Goal: Task Accomplishment & Management: Manage account settings

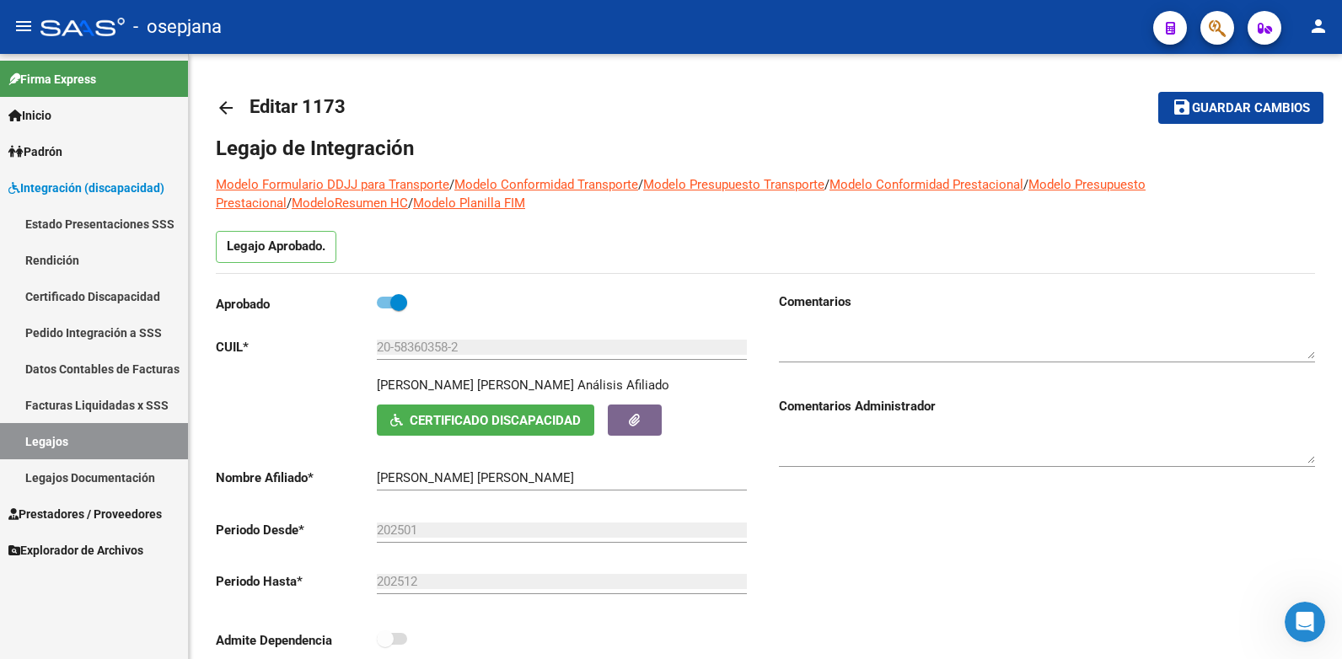
click at [95, 449] on link "Legajos" at bounding box center [94, 441] width 188 height 36
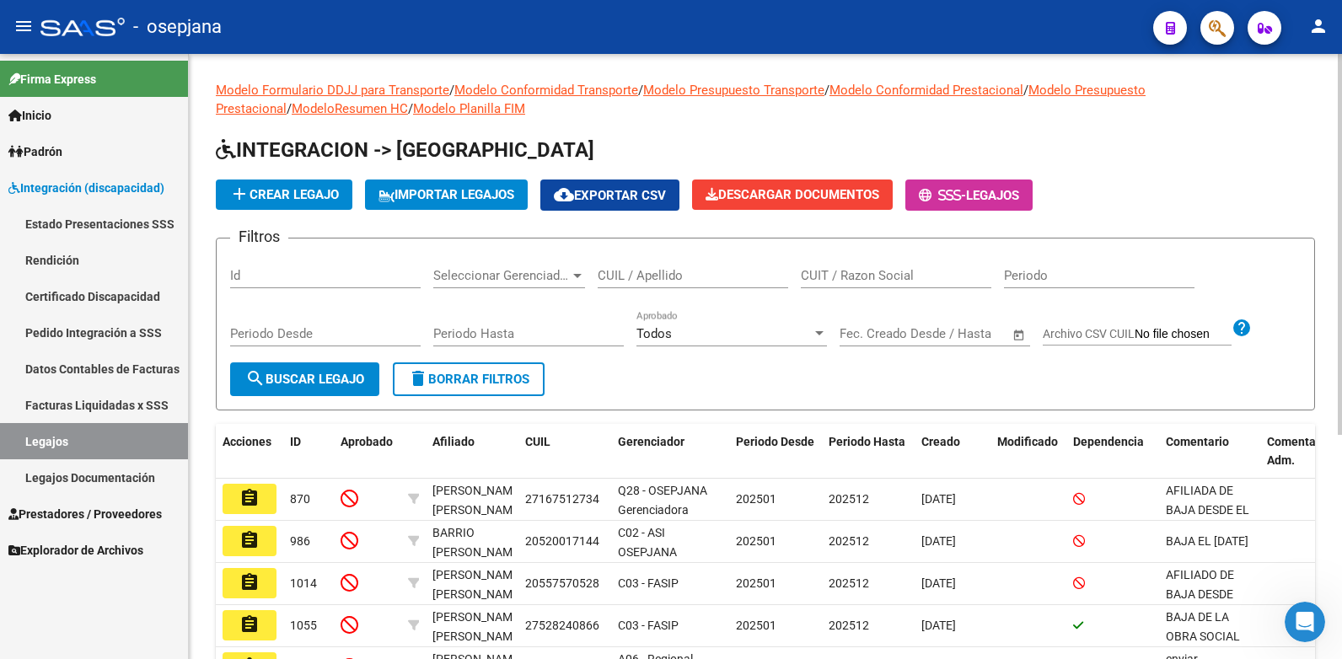
click at [664, 272] on input "CUIL / Apellido" at bounding box center [693, 275] width 191 height 15
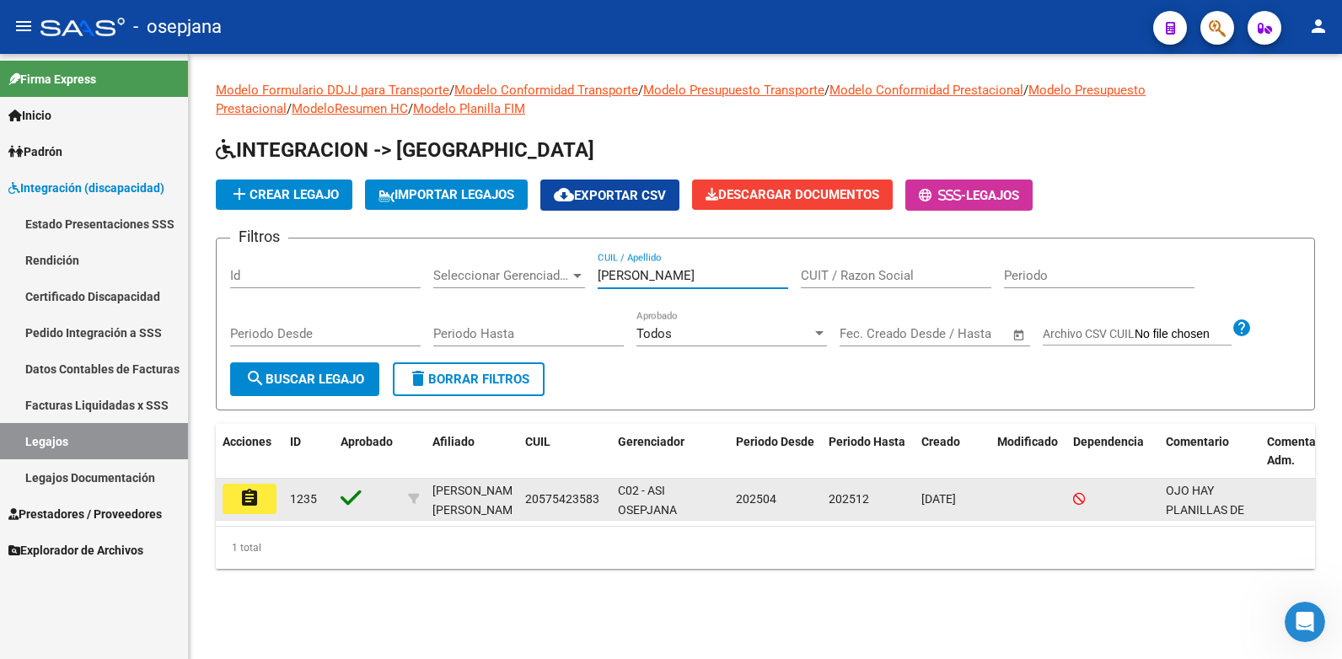
type input "[PERSON_NAME]"
click at [247, 504] on mat-icon "assignment" at bounding box center [249, 498] width 20 height 20
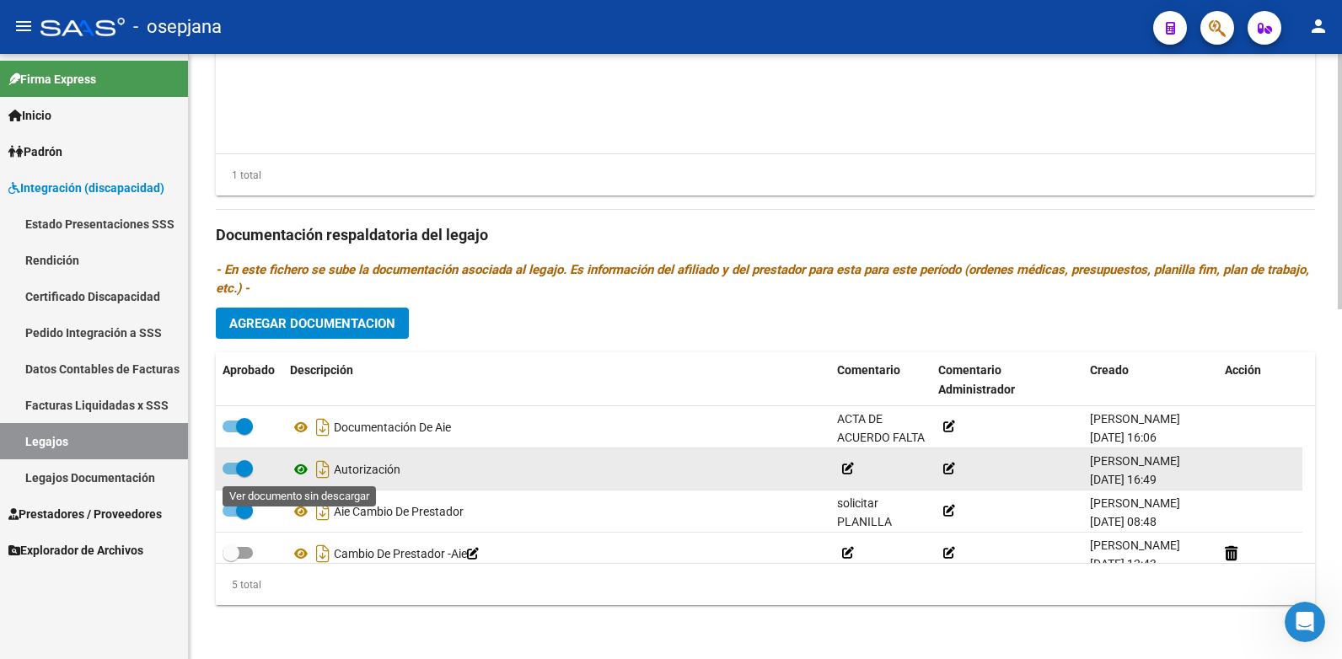
click at [297, 472] on icon at bounding box center [301, 470] width 22 height 20
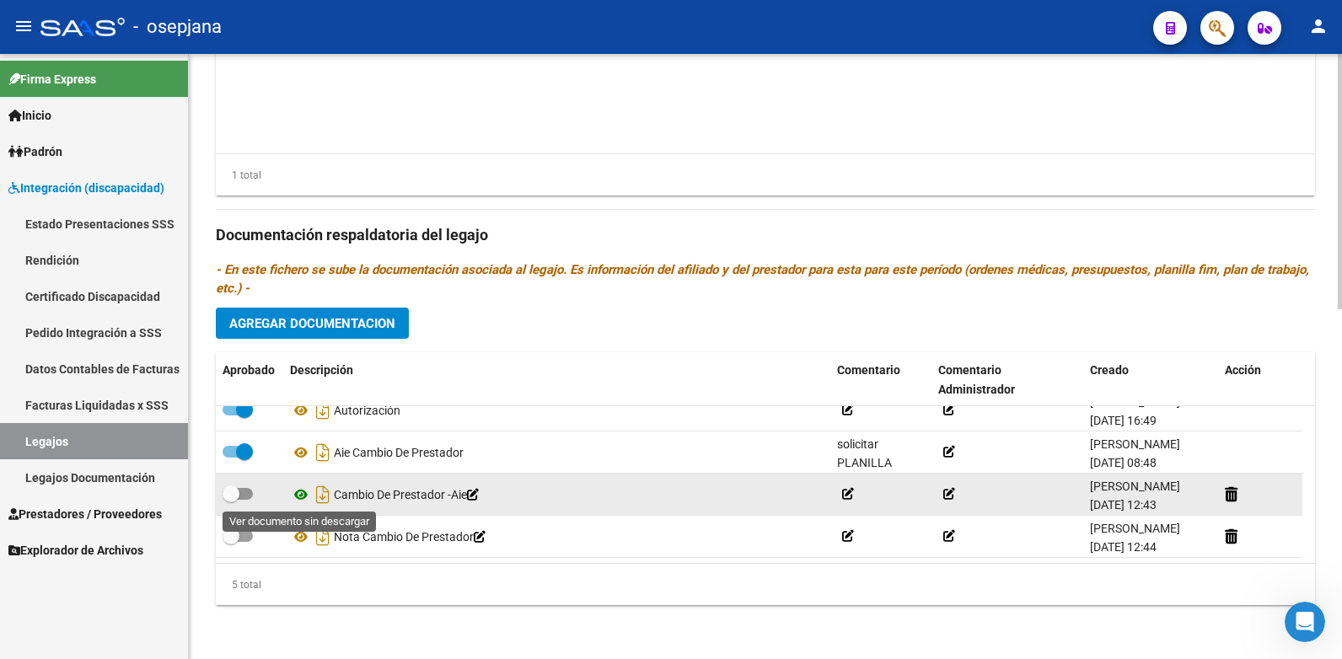
click at [295, 492] on icon at bounding box center [301, 495] width 22 height 20
click at [247, 490] on span at bounding box center [238, 494] width 30 height 12
click at [231, 500] on input "checkbox" at bounding box center [230, 500] width 1 height 1
checkbox input "true"
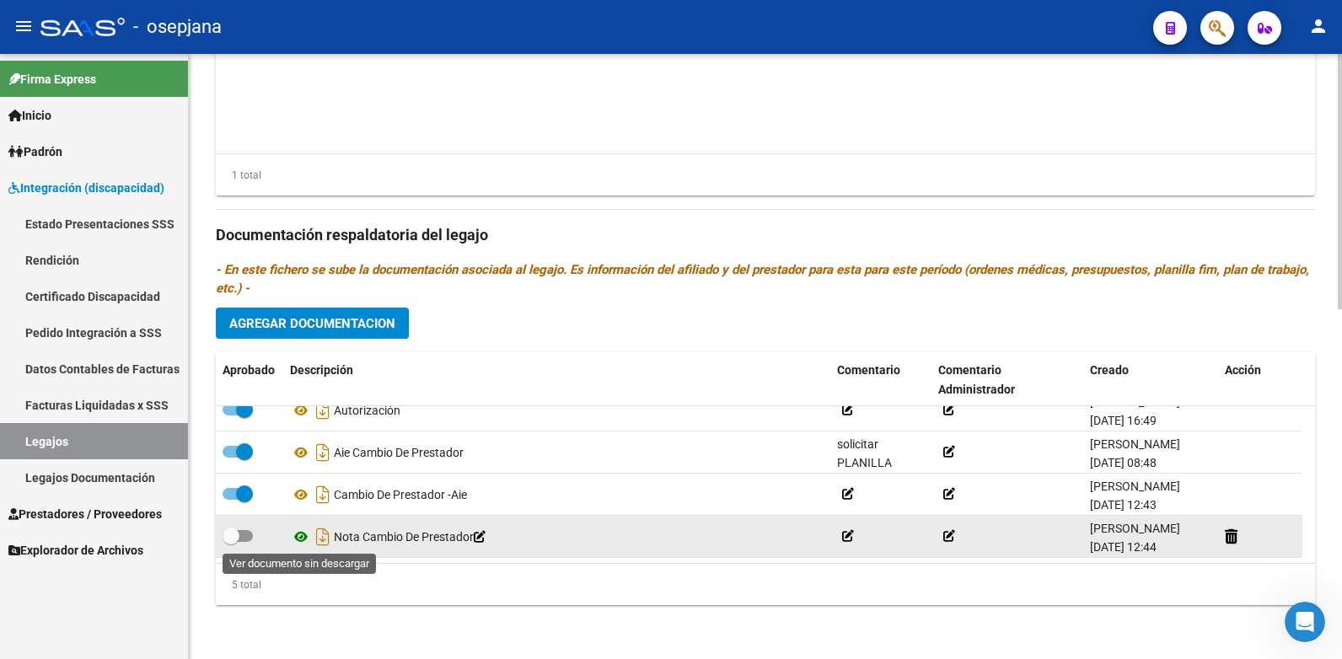
click at [300, 538] on icon at bounding box center [301, 537] width 22 height 20
click at [248, 536] on span at bounding box center [238, 536] width 30 height 12
click at [231, 542] on input "checkbox" at bounding box center [230, 542] width 1 height 1
checkbox input "true"
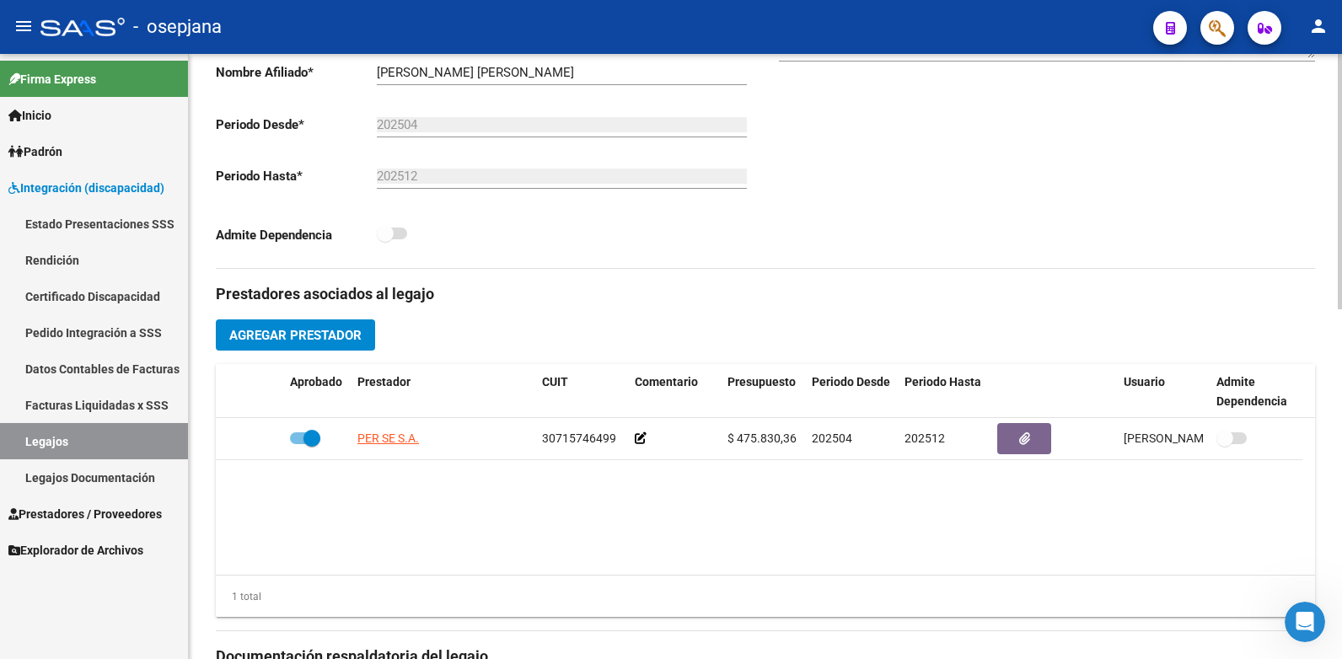
scroll to position [0, 0]
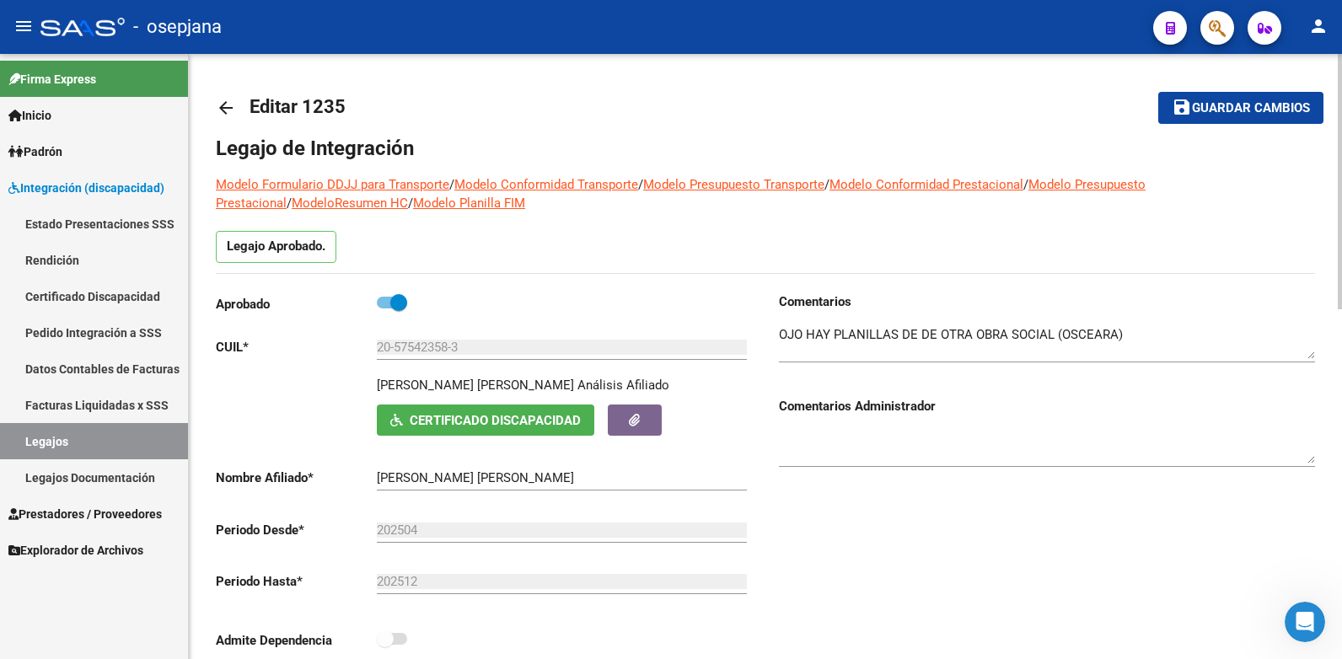
click at [1227, 117] on button "save Guardar cambios" at bounding box center [1241, 107] width 165 height 31
